Goal: Communication & Community: Answer question/provide support

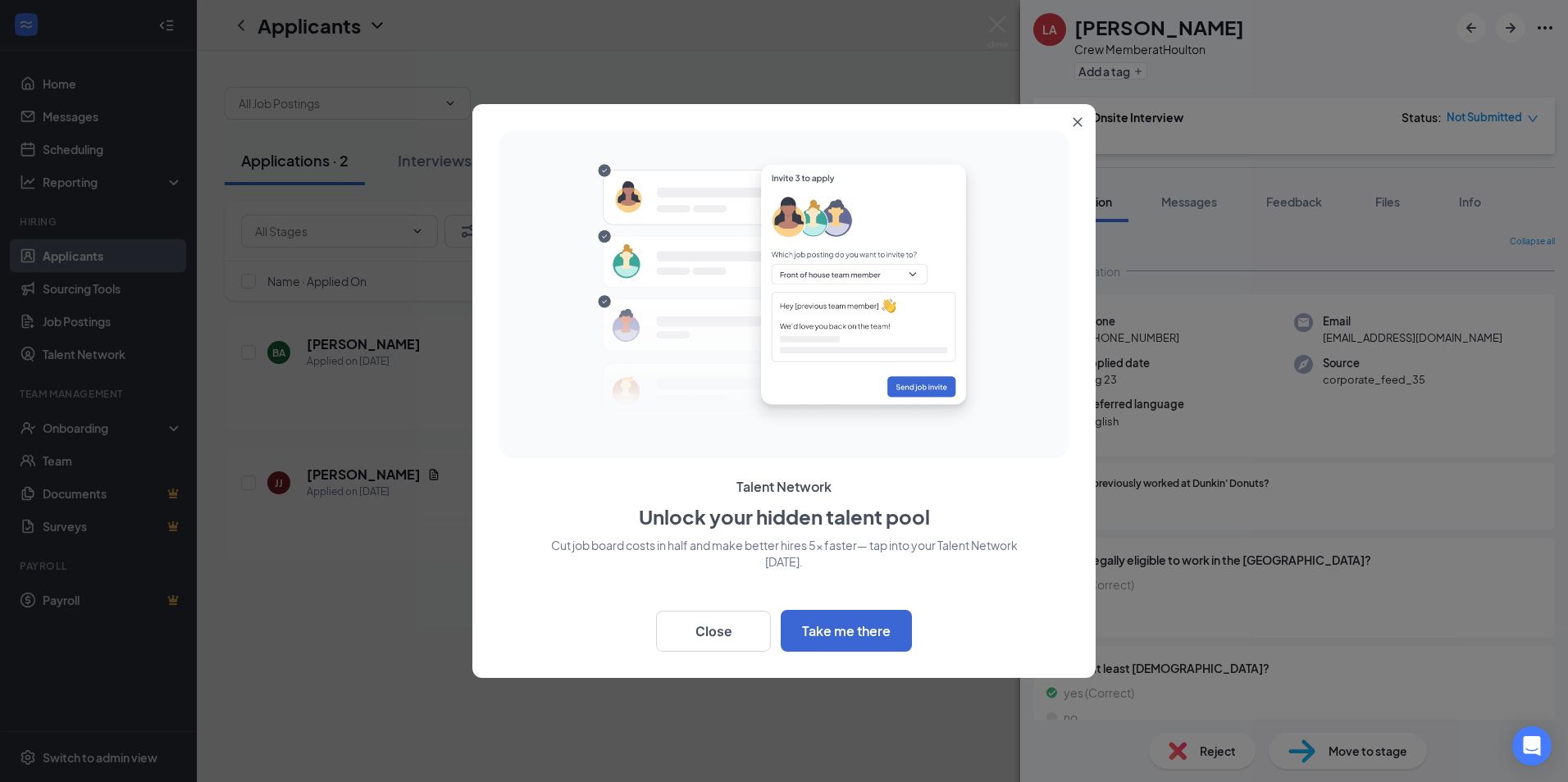
click at [1079, 116] on button "Close" at bounding box center [1080, 118] width 30 height 30
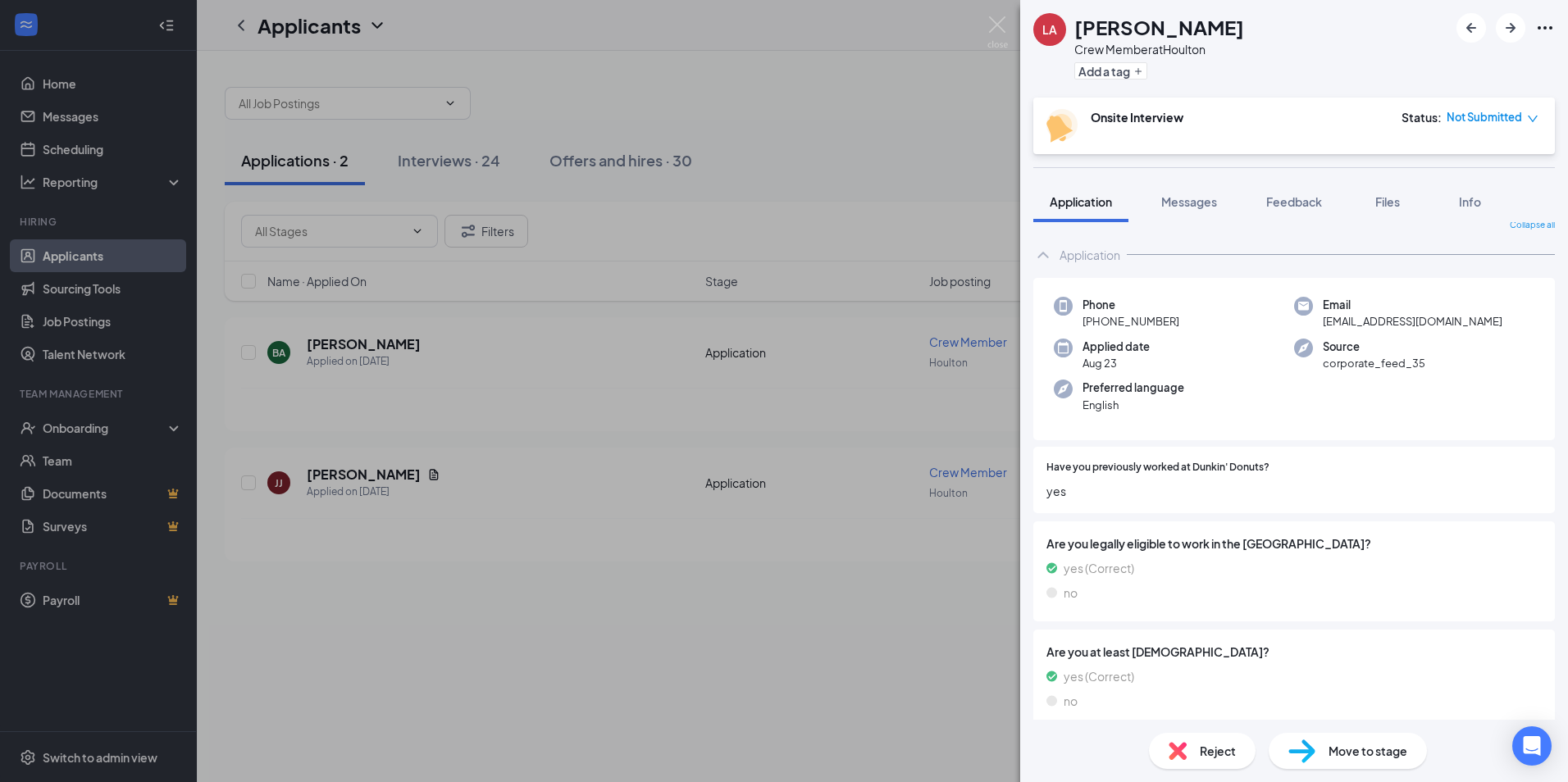
scroll to position [30, 0]
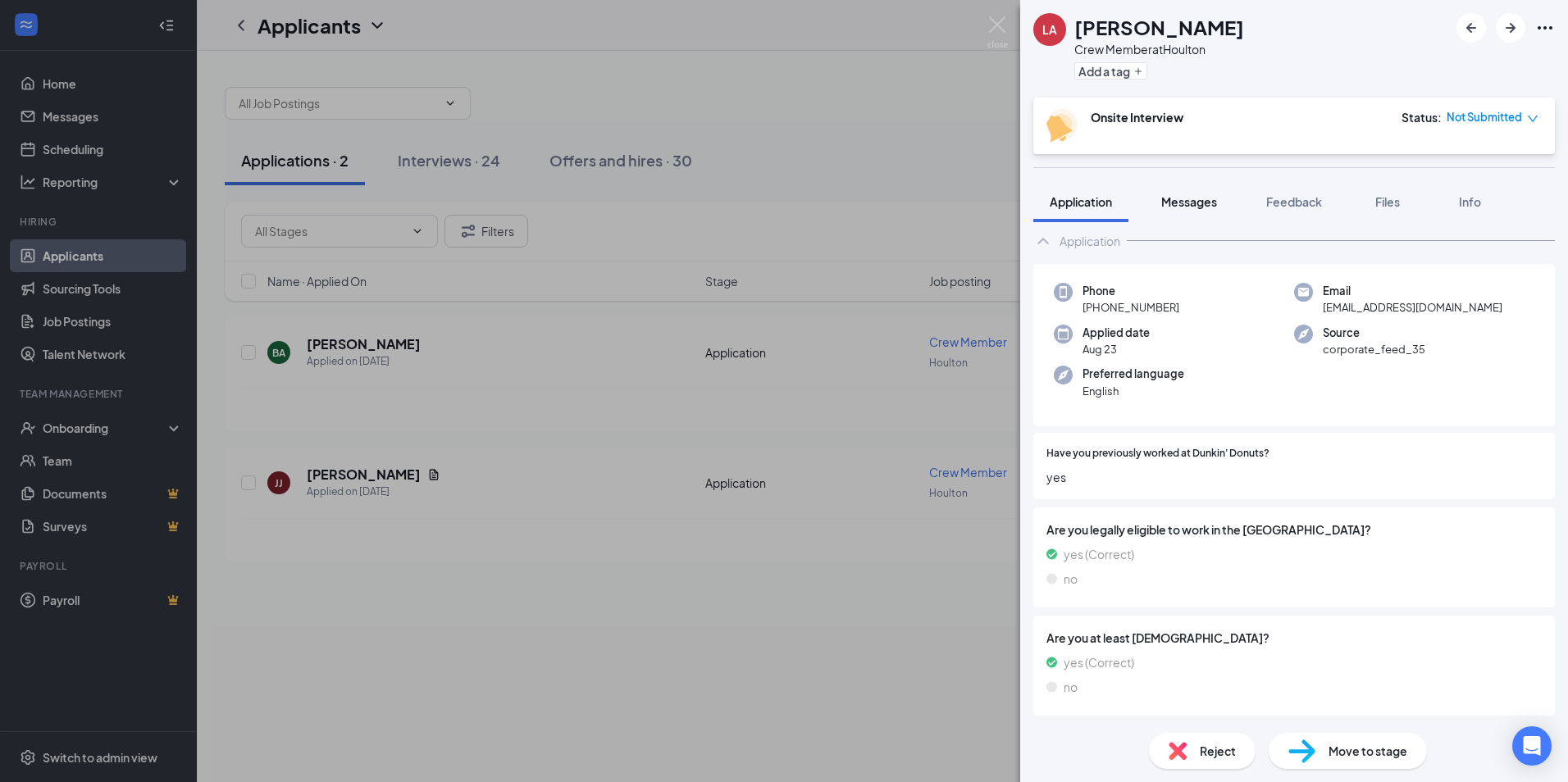
click at [1183, 204] on span "Messages" at bounding box center [1190, 201] width 56 height 14
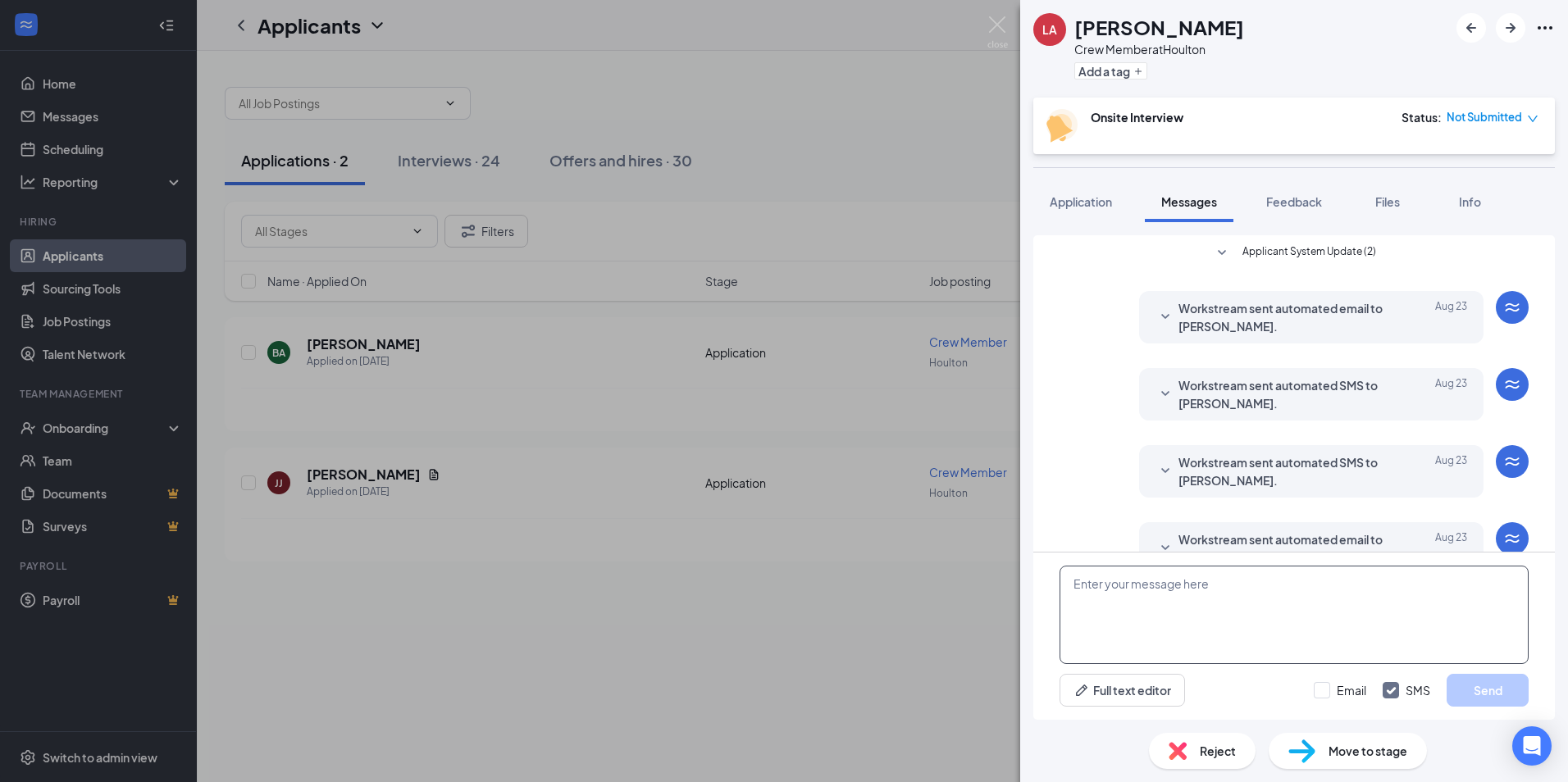
click at [1197, 610] on textarea at bounding box center [1295, 614] width 469 height 98
click at [825, 590] on div "LA [PERSON_NAME] Crew Member at Houlton Add a tag Onsite Interview Status : Not…" at bounding box center [784, 391] width 1568 height 782
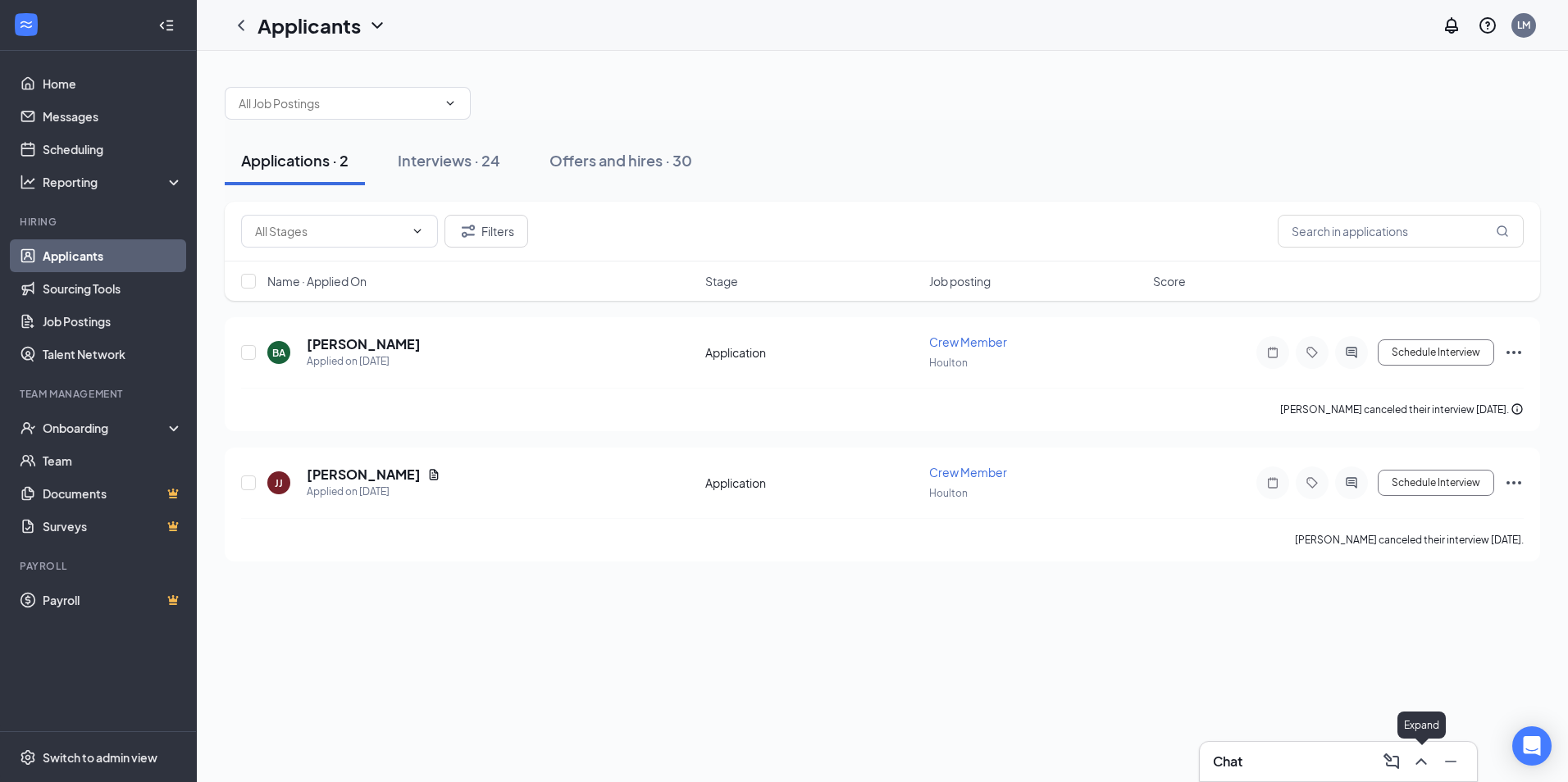
click at [1419, 756] on icon "ChevronUp" at bounding box center [1421, 761] width 19 height 19
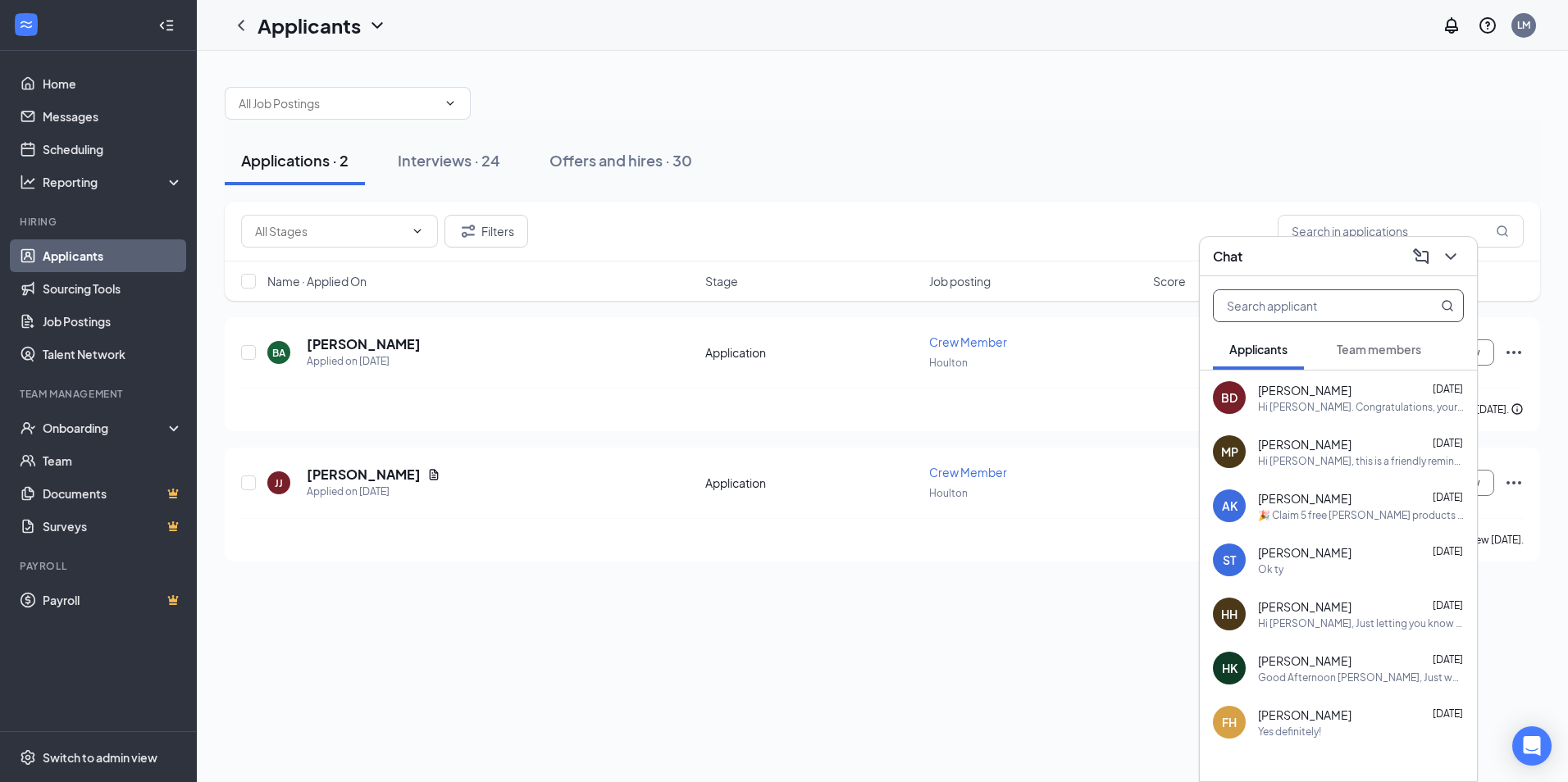
click at [1262, 300] on input "text" at bounding box center [1311, 306] width 195 height 31
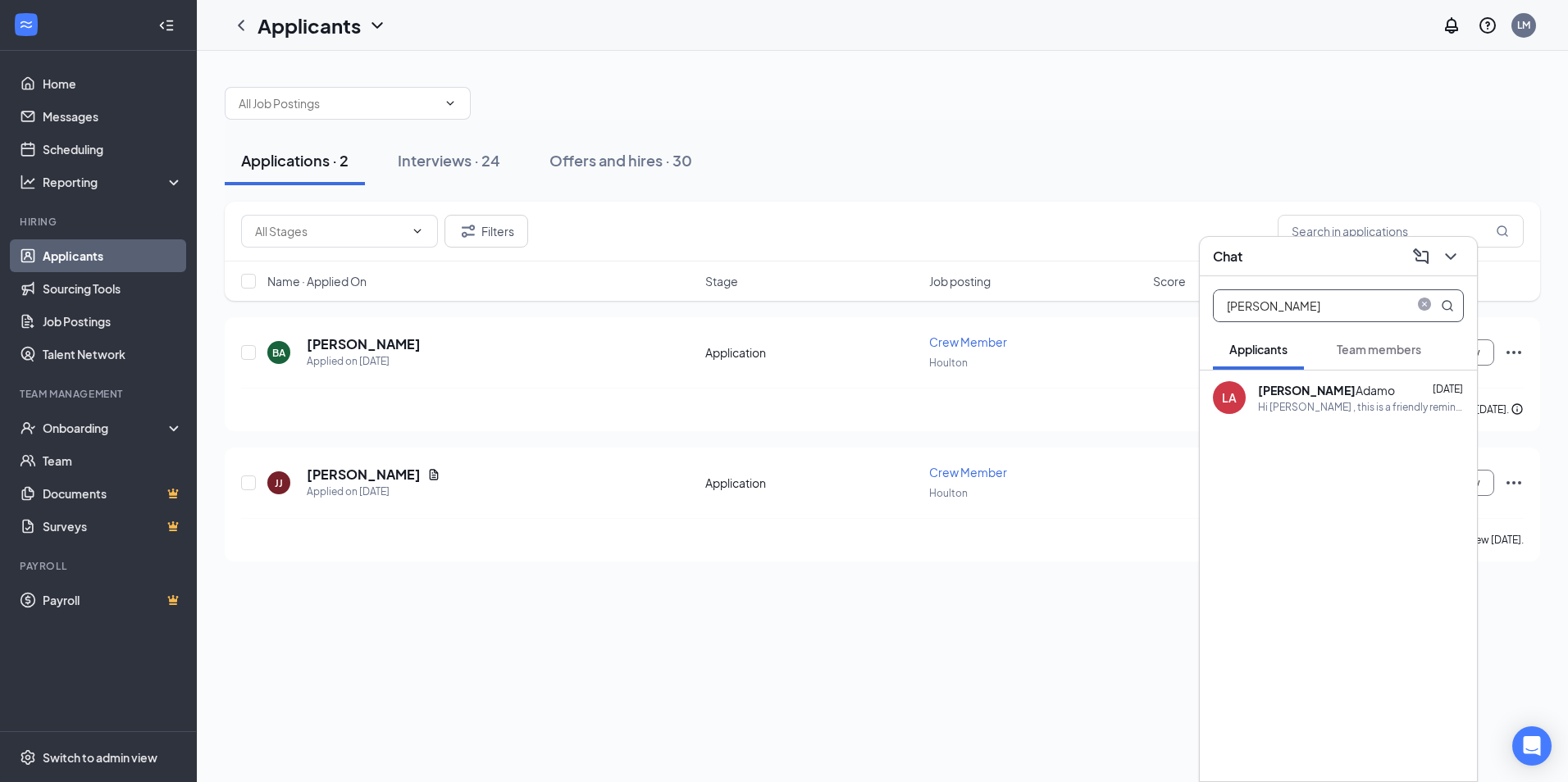
type input "[PERSON_NAME]"
click at [1295, 385] on b "[PERSON_NAME]" at bounding box center [1306, 389] width 97 height 14
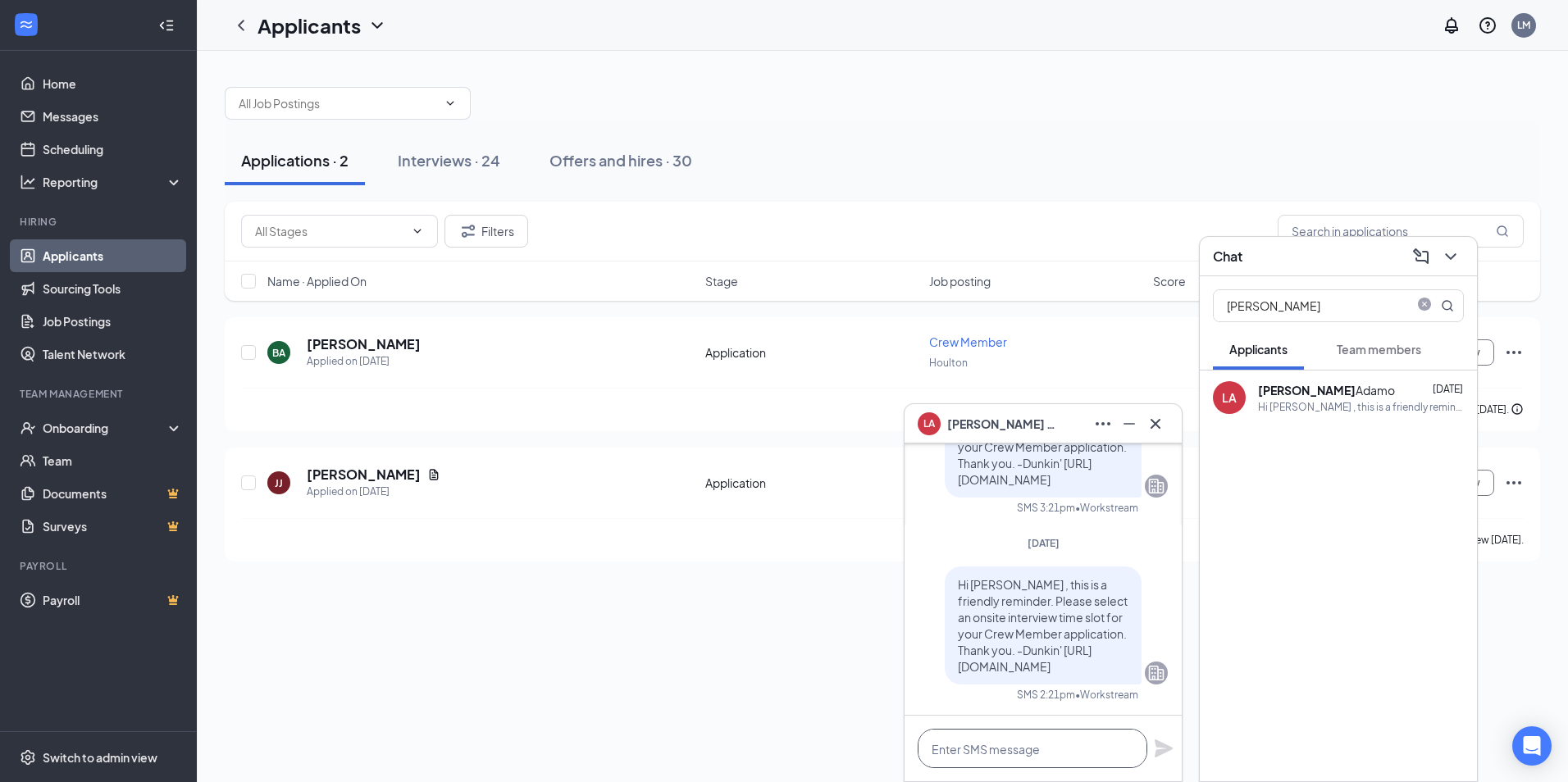
click at [1008, 754] on textarea at bounding box center [1032, 748] width 229 height 39
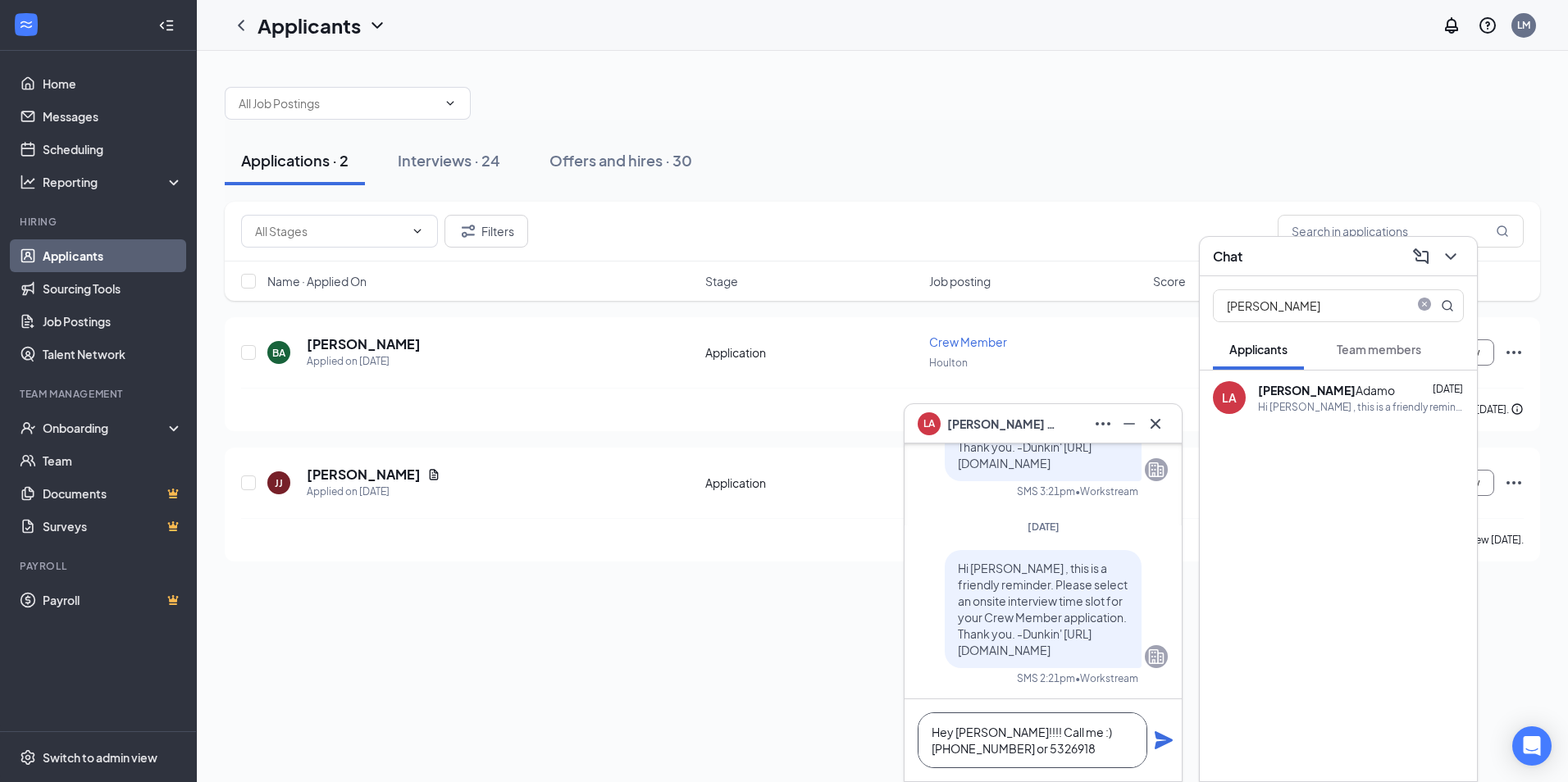
type textarea "Hey [PERSON_NAME]!!!! Call me :) [PHONE_NUMBER] or 5326918"
click at [1164, 739] on icon "Plane" at bounding box center [1163, 740] width 18 height 18
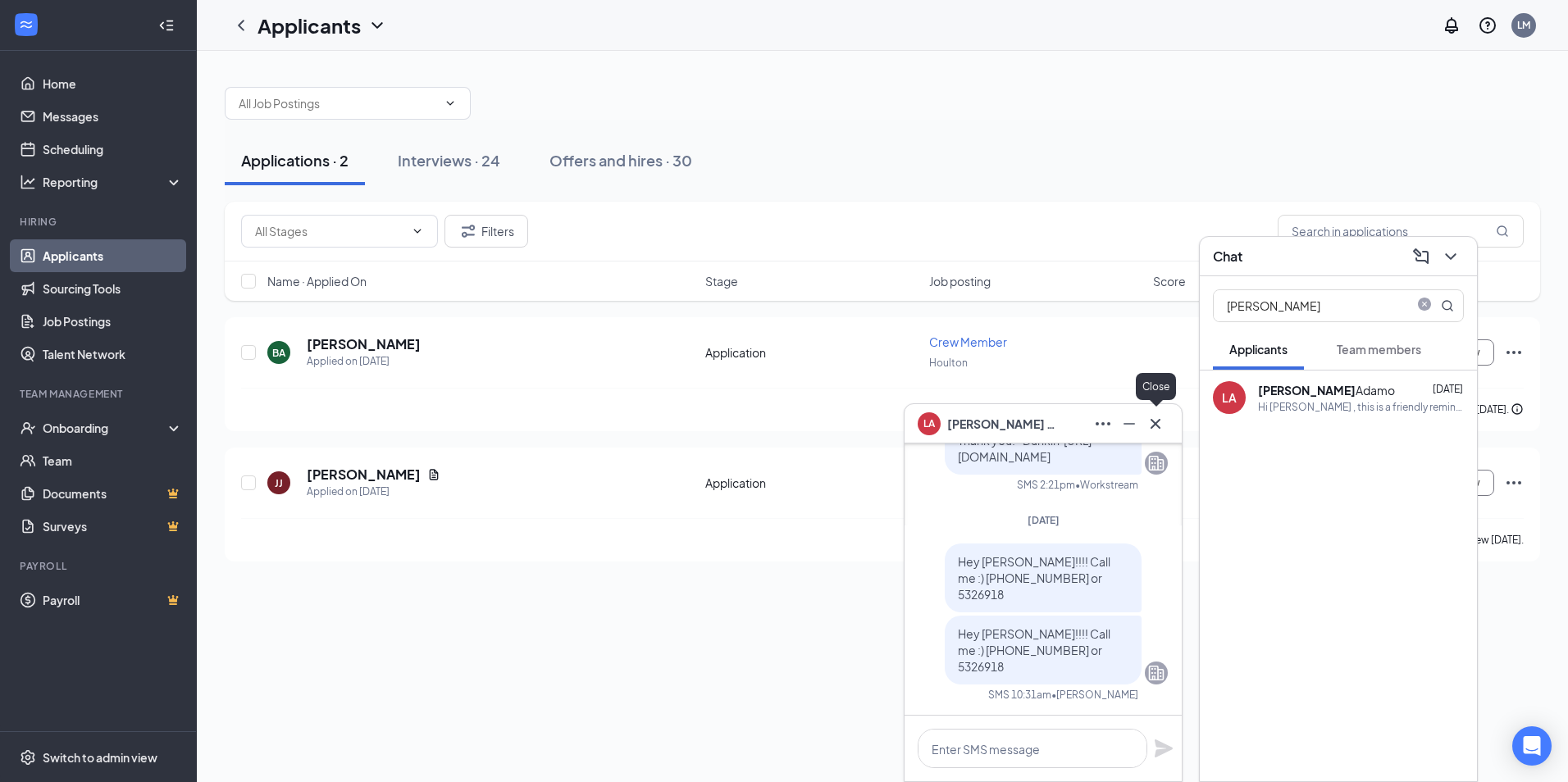
click at [1154, 420] on icon "Cross" at bounding box center [1155, 423] width 19 height 19
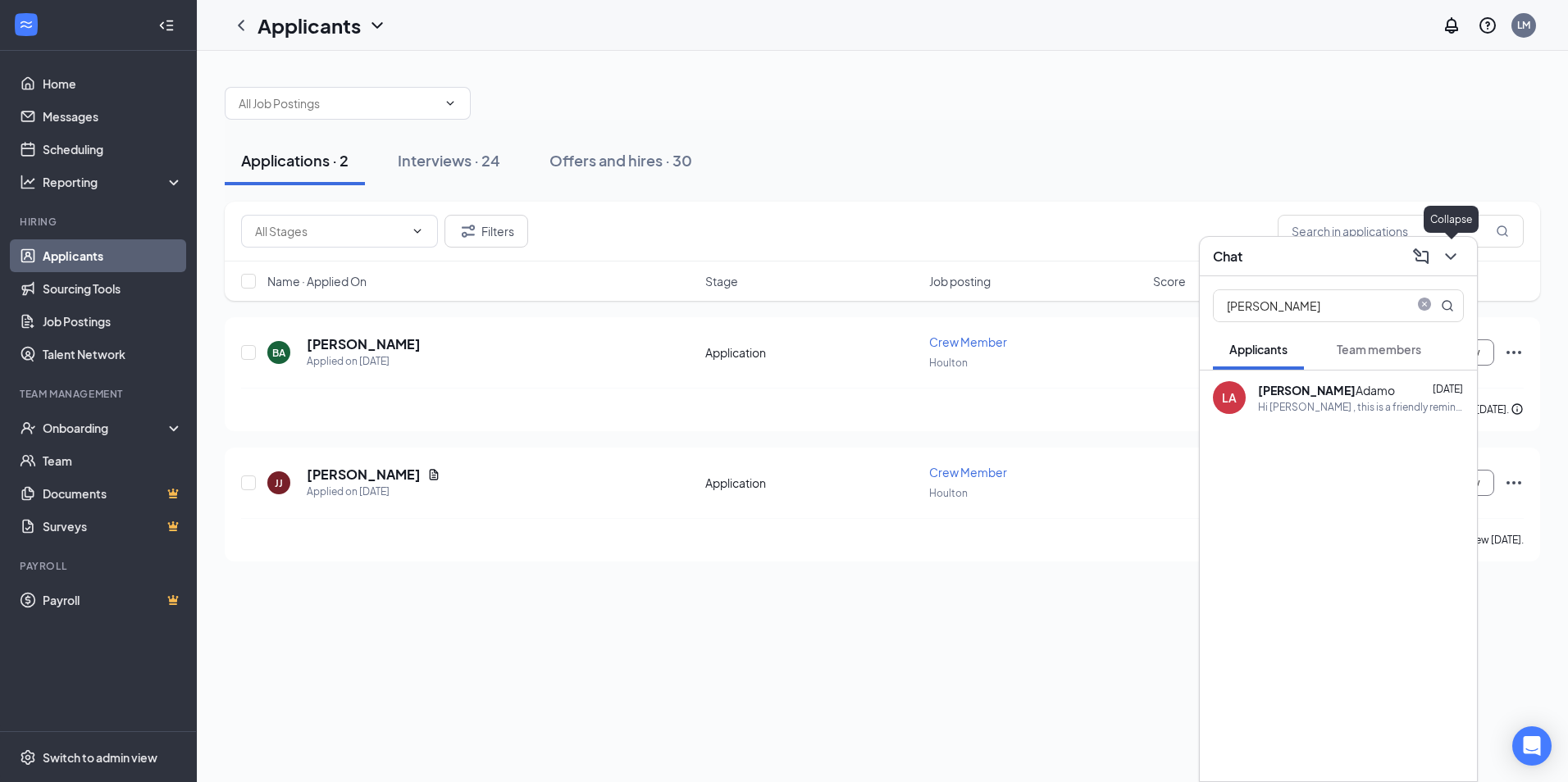
click at [1453, 258] on icon "ChevronDown" at bounding box center [1450, 256] width 19 height 19
